Goal: Find specific page/section: Find specific page/section

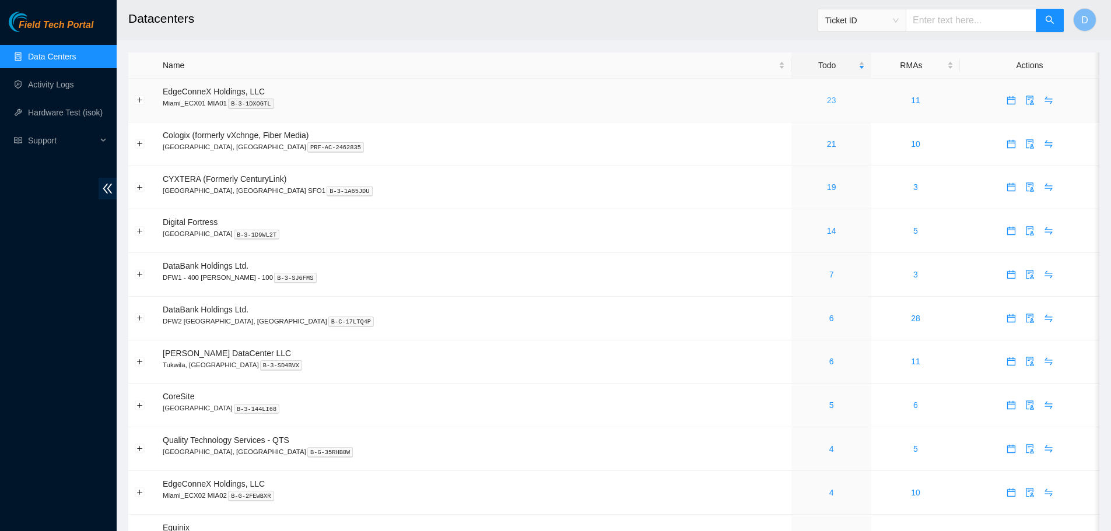
click at [827, 98] on link "23" at bounding box center [831, 100] width 9 height 9
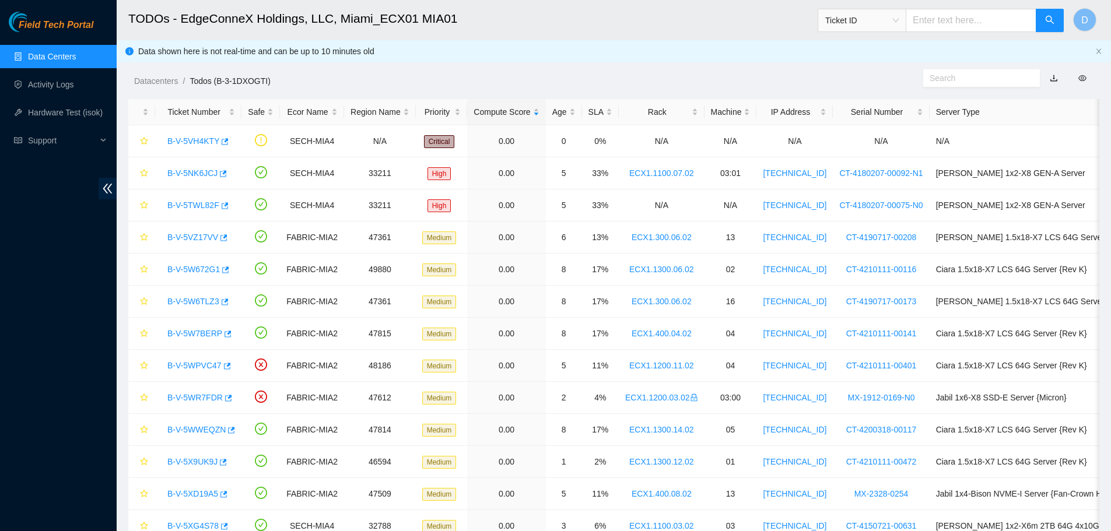
click at [28, 52] on link "Data Centers" at bounding box center [52, 56] width 48 height 9
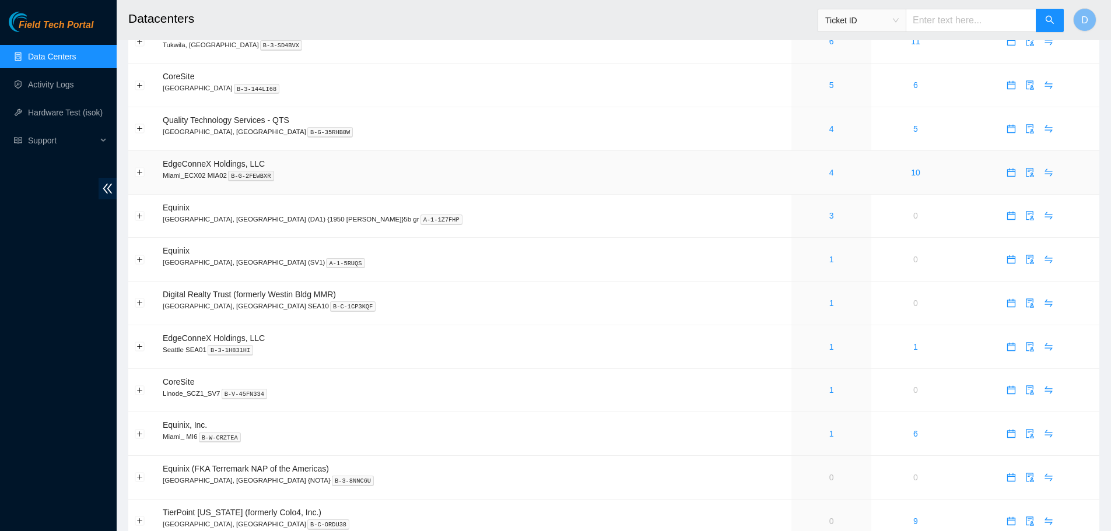
scroll to position [350, 0]
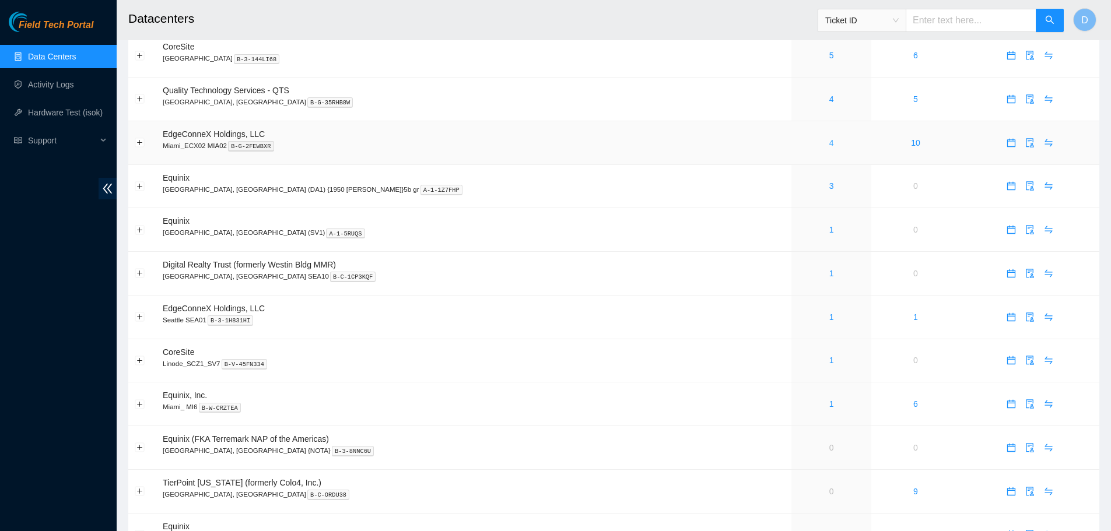
click at [829, 146] on link "4" at bounding box center [831, 142] width 5 height 9
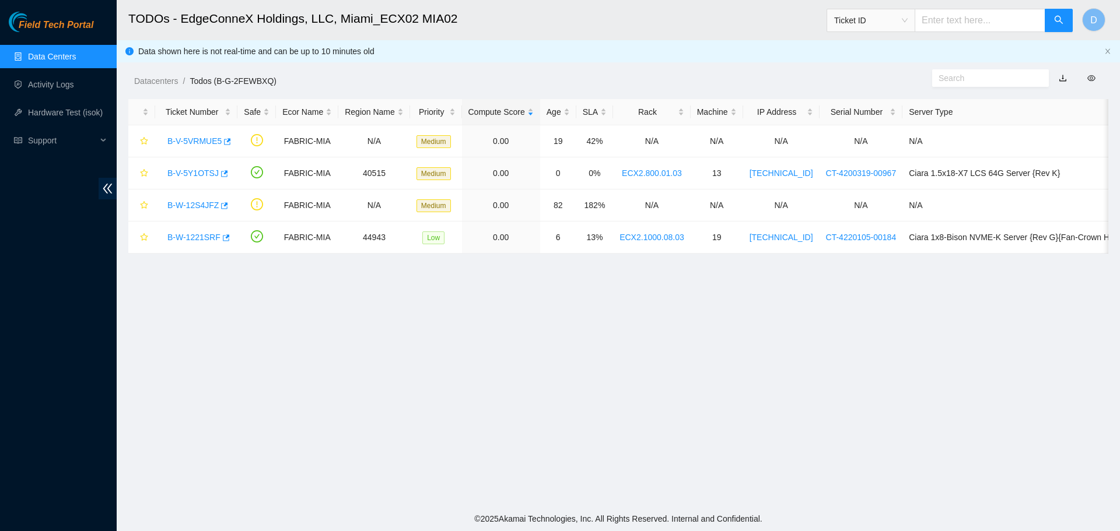
click at [50, 52] on link "Data Centers" at bounding box center [52, 56] width 48 height 9
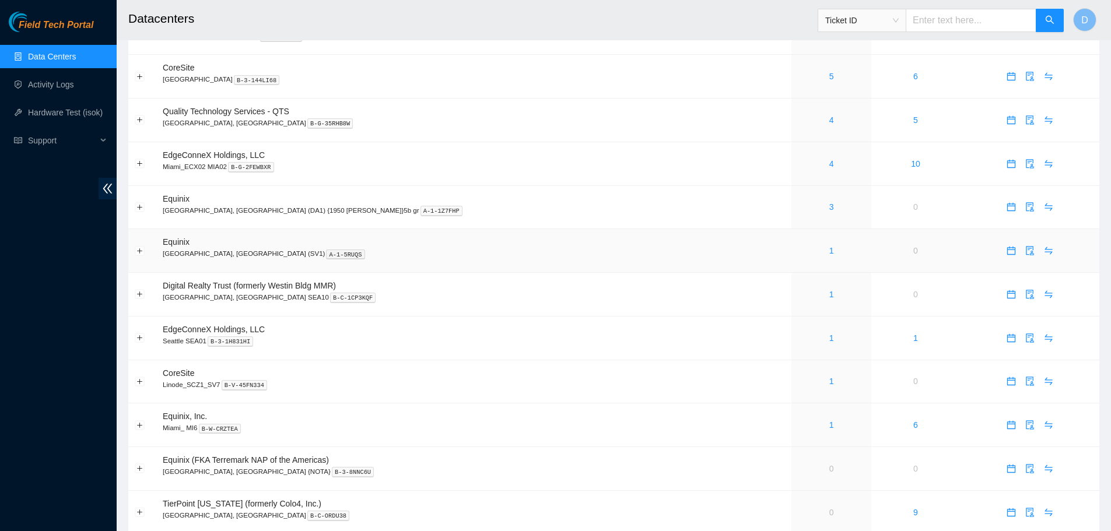
scroll to position [350, 0]
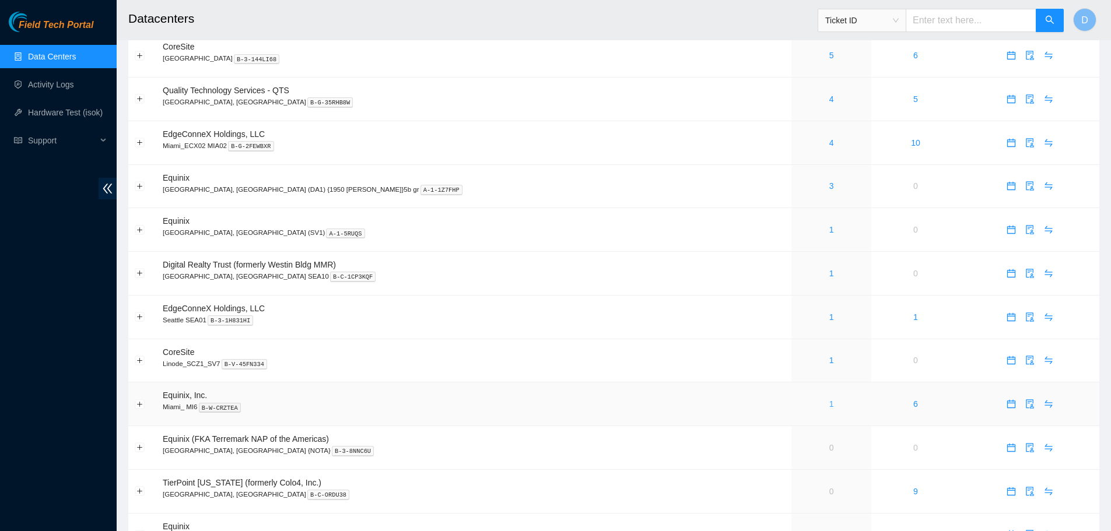
click at [829, 402] on link "1" at bounding box center [831, 404] width 5 height 9
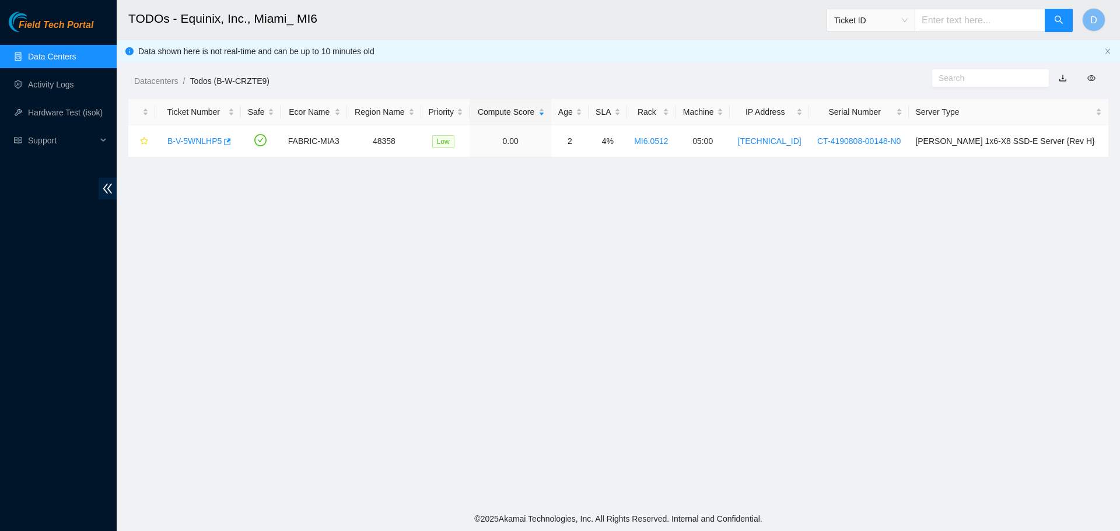
click at [50, 61] on link "Data Centers" at bounding box center [52, 56] width 48 height 9
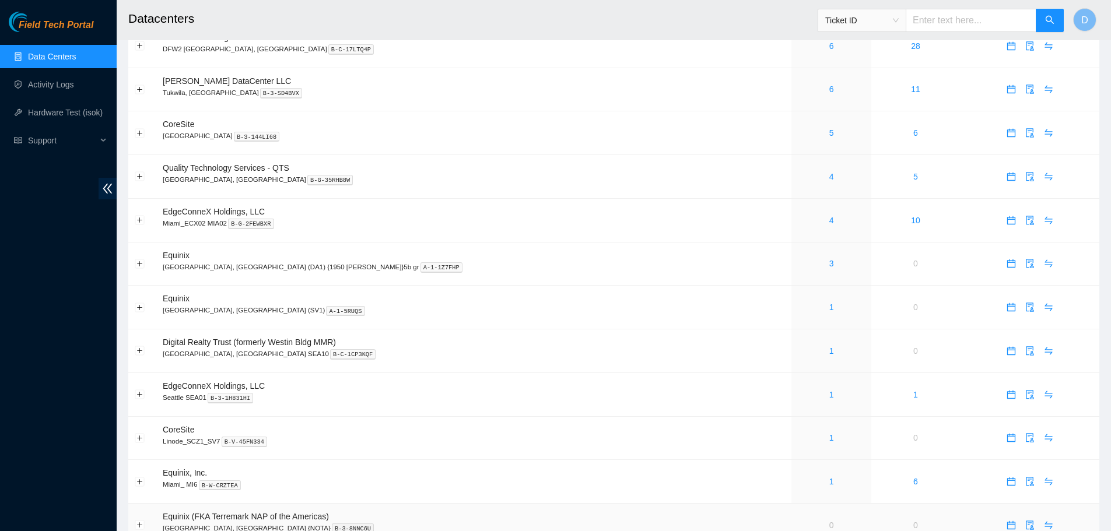
scroll to position [266, 0]
